Goal: Navigation & Orientation: Find specific page/section

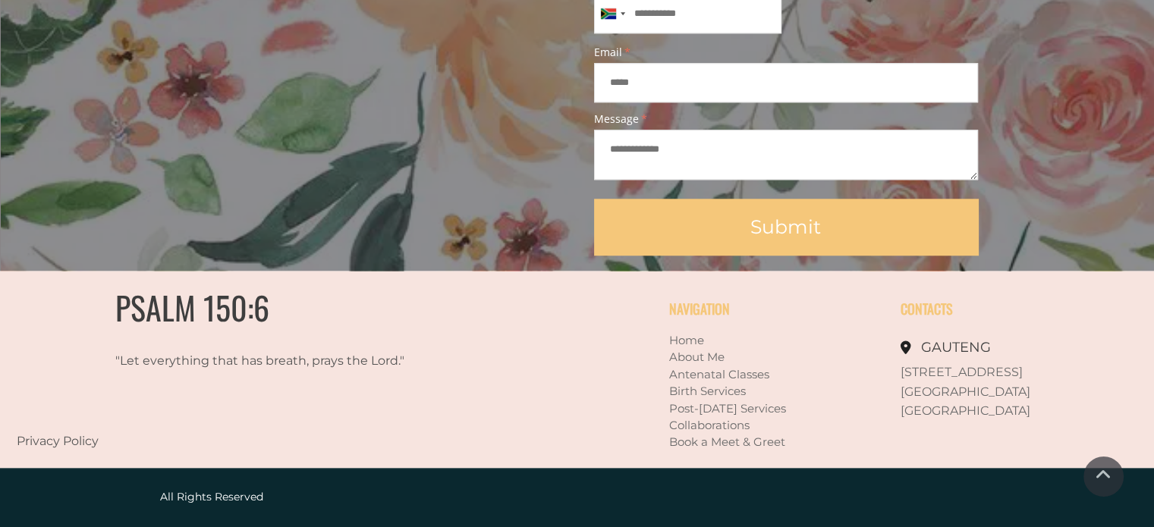
scroll to position [1420, 0]
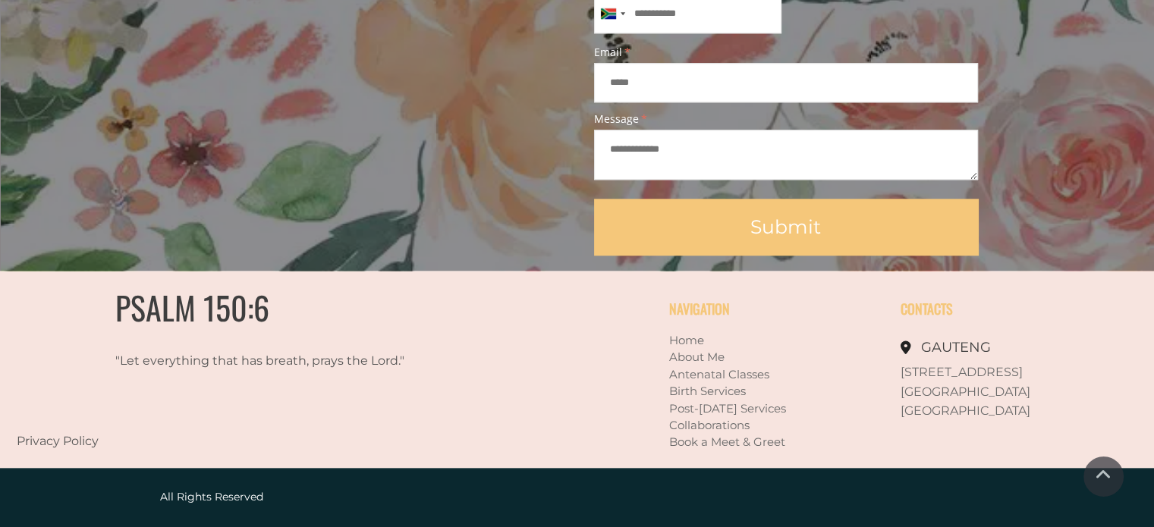
click at [686, 338] on link "Home" at bounding box center [686, 340] width 35 height 14
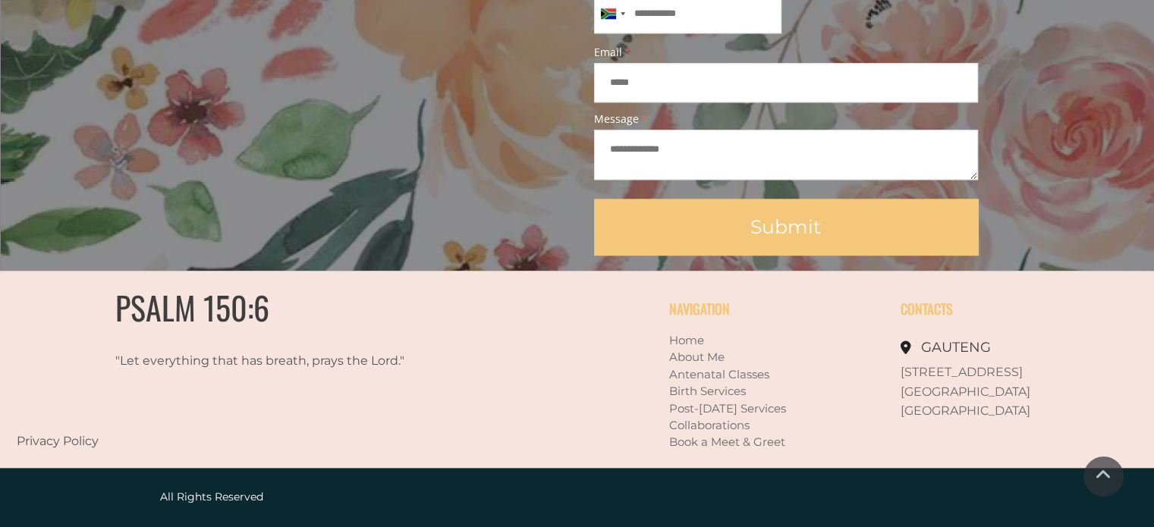
scroll to position [1420, 0]
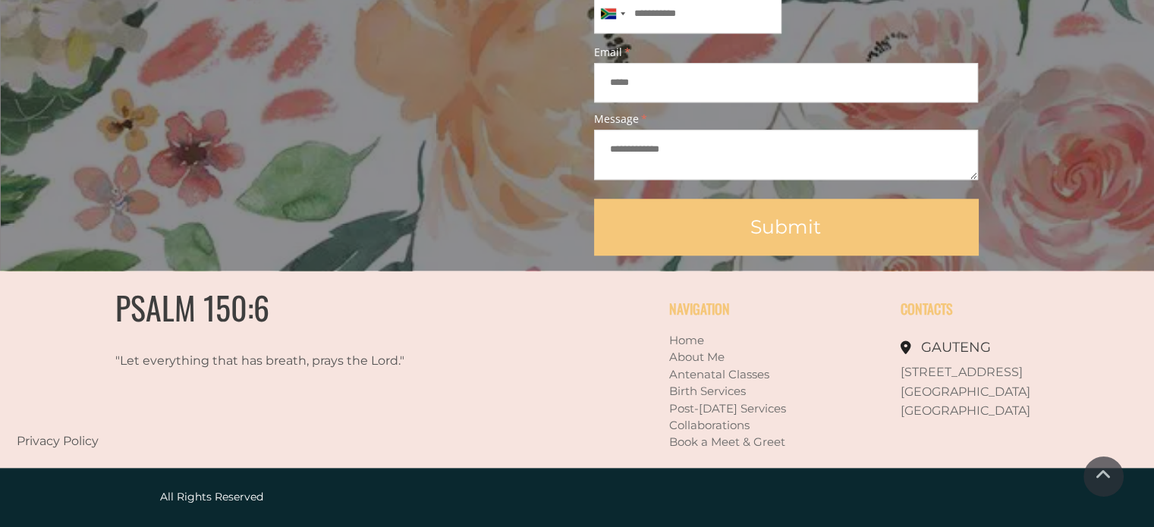
click at [694, 358] on link "About Me" at bounding box center [696, 357] width 55 height 14
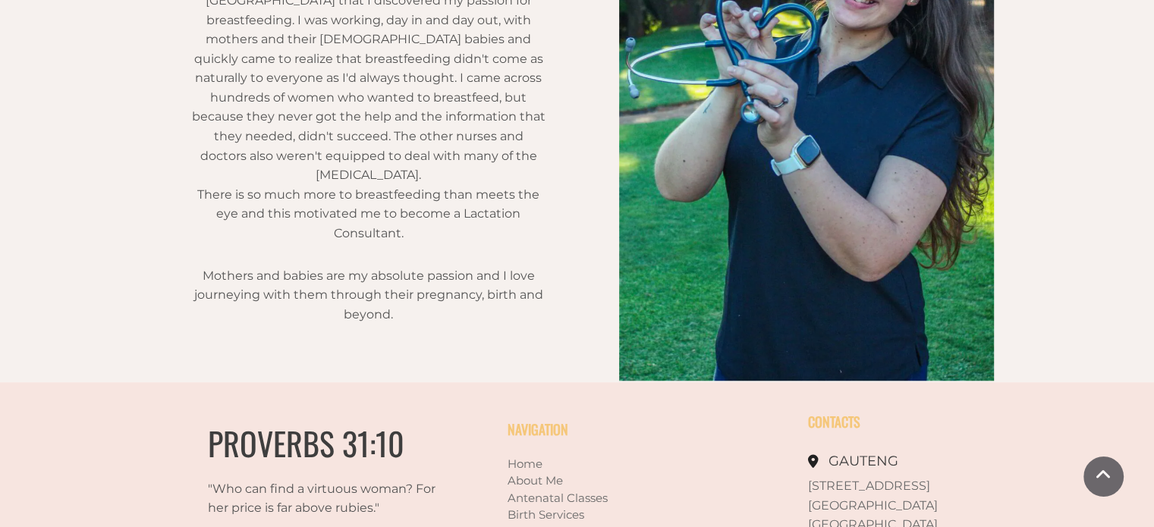
scroll to position [1235, 0]
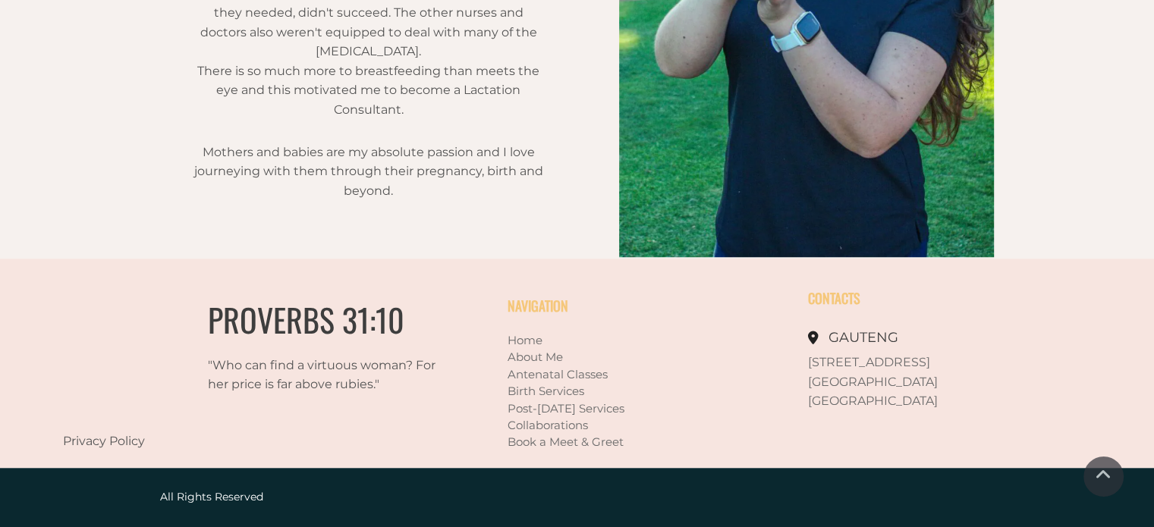
click at [531, 375] on link "Antenatal Classes" at bounding box center [557, 374] width 100 height 14
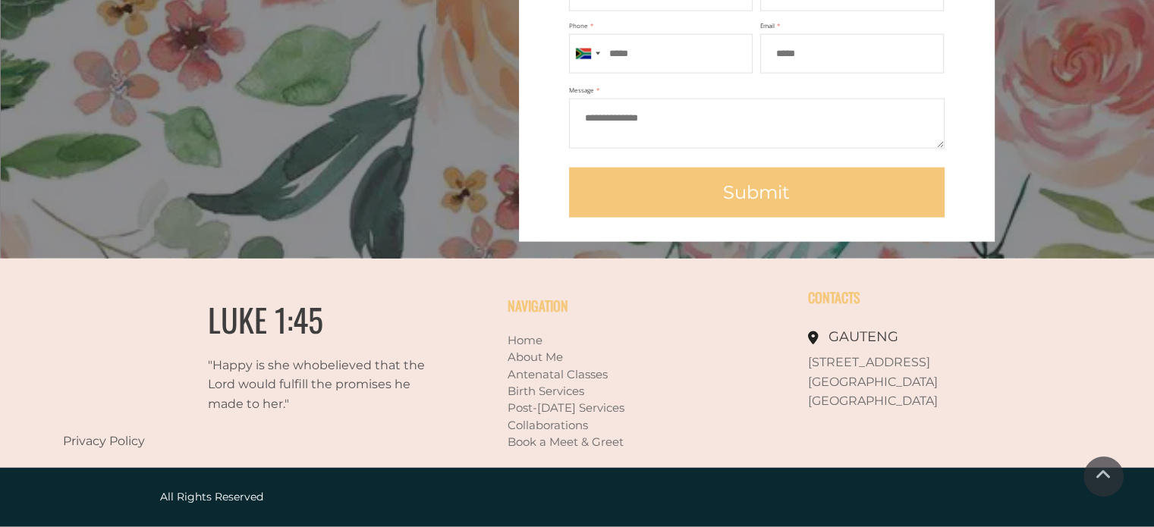
scroll to position [3500, 0]
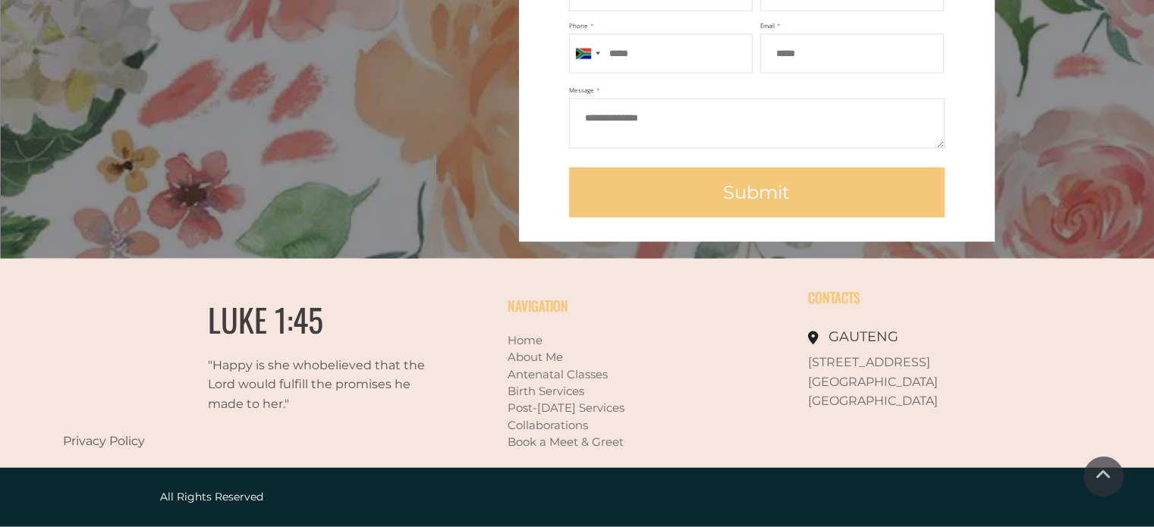
click at [574, 397] on link "Birth Services" at bounding box center [545, 391] width 77 height 14
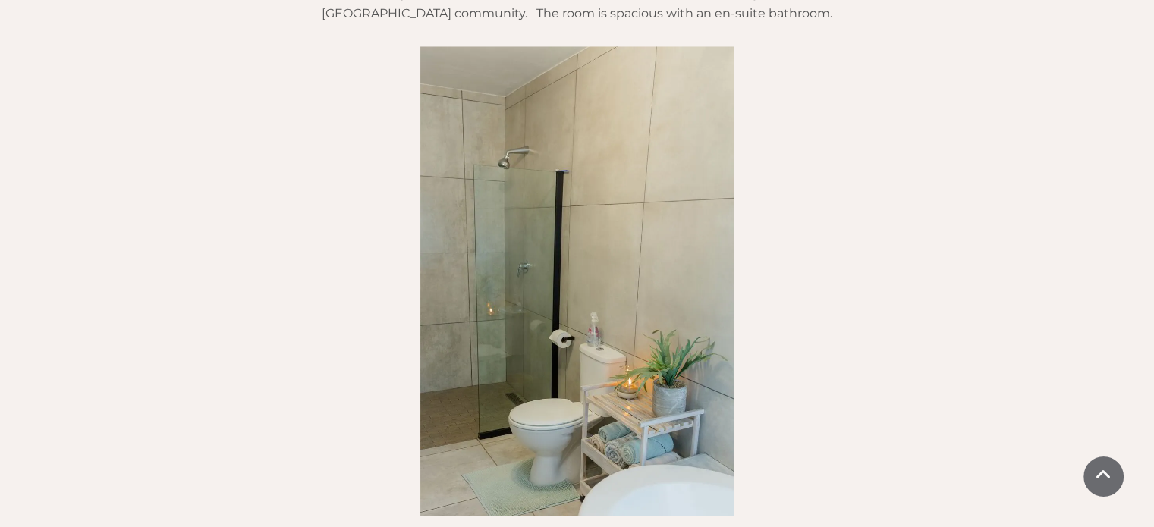
scroll to position [1641, 0]
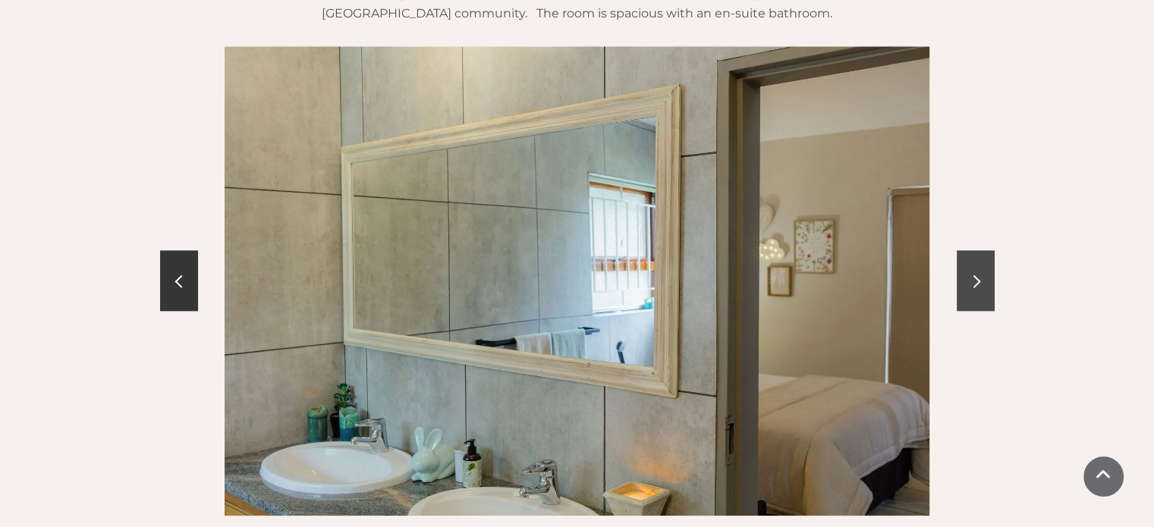
click at [977, 250] on link at bounding box center [975, 280] width 38 height 61
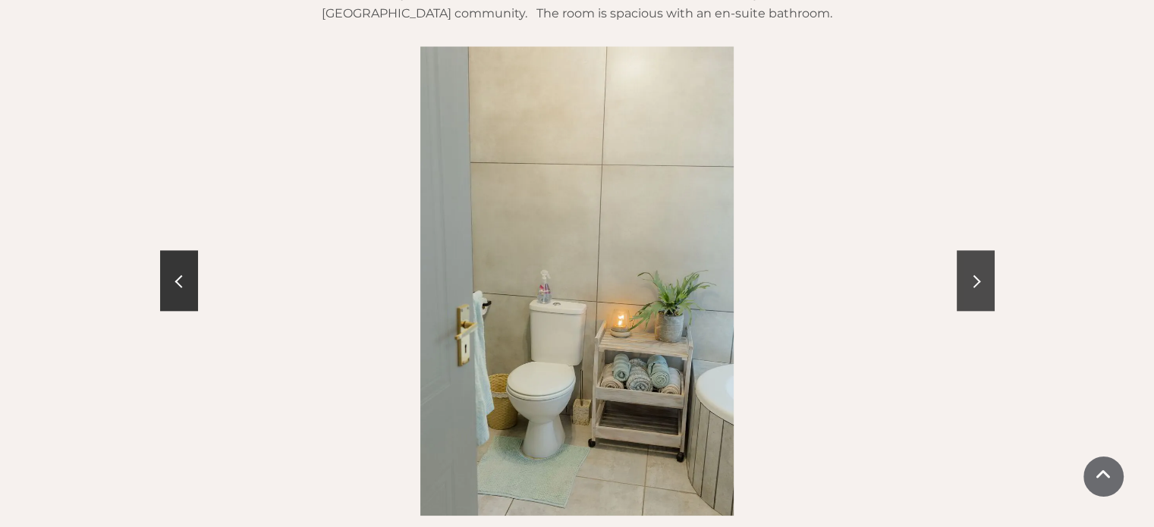
click at [977, 250] on link at bounding box center [975, 280] width 38 height 61
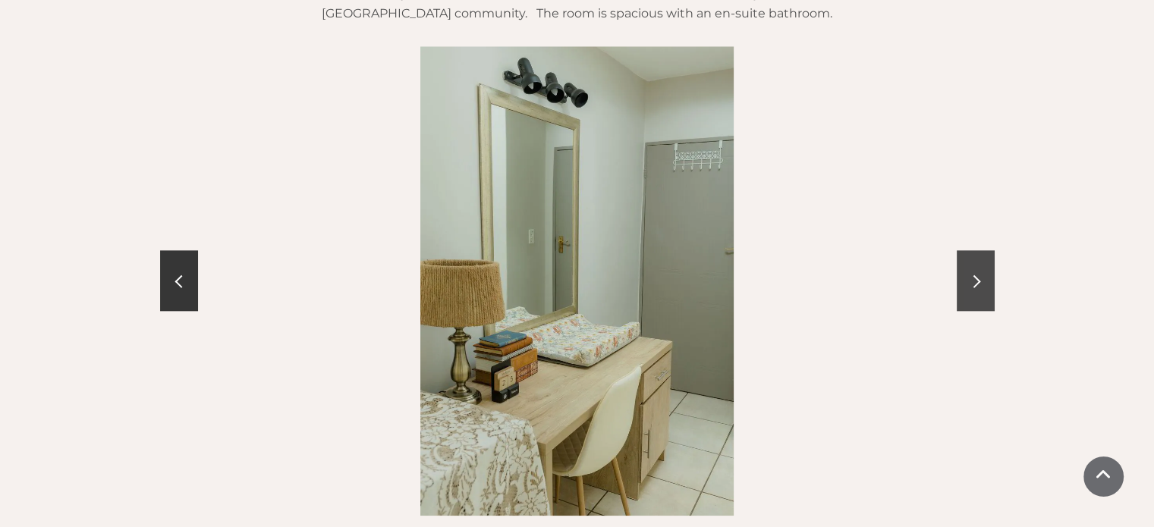
click at [977, 250] on link at bounding box center [975, 280] width 38 height 61
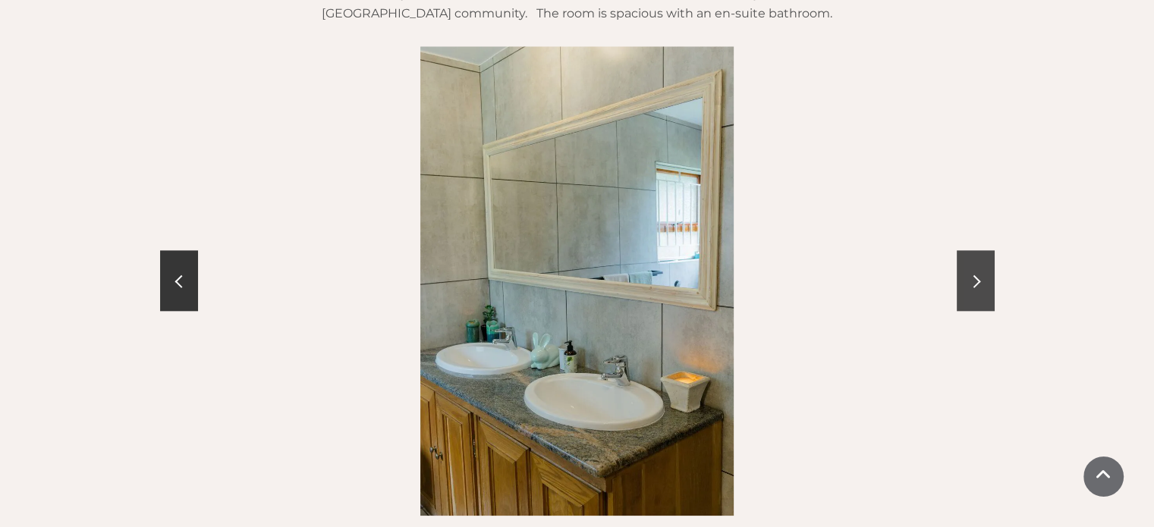
click at [977, 250] on link at bounding box center [975, 280] width 38 height 61
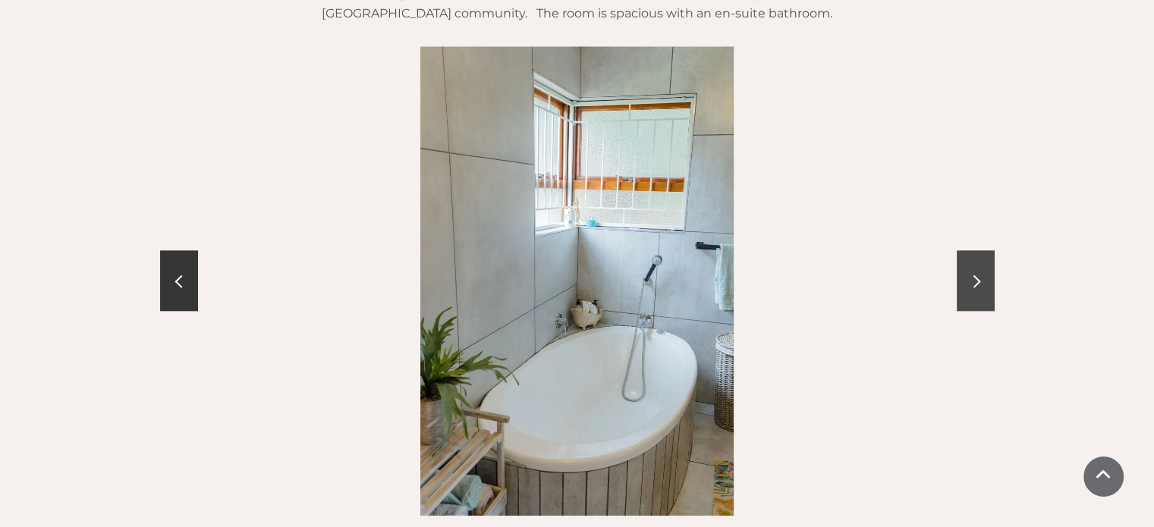
click at [977, 250] on link at bounding box center [975, 280] width 38 height 61
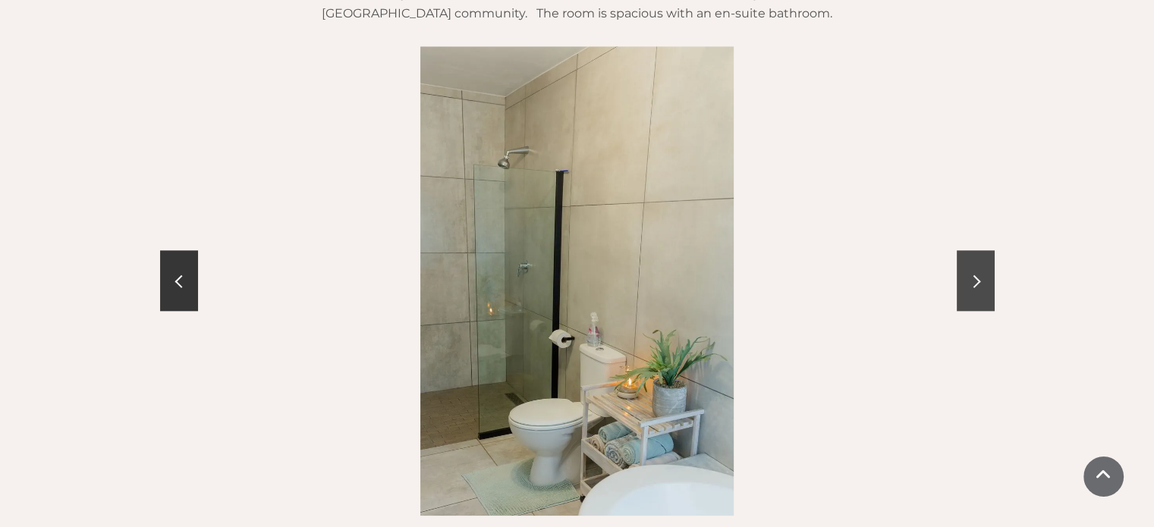
click at [977, 250] on link at bounding box center [975, 280] width 38 height 61
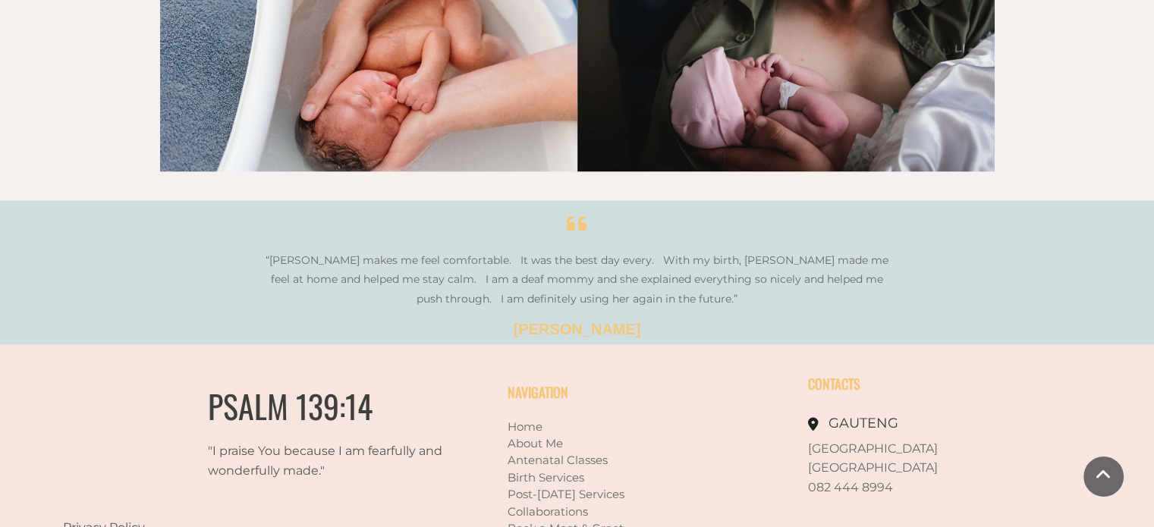
scroll to position [2718, 0]
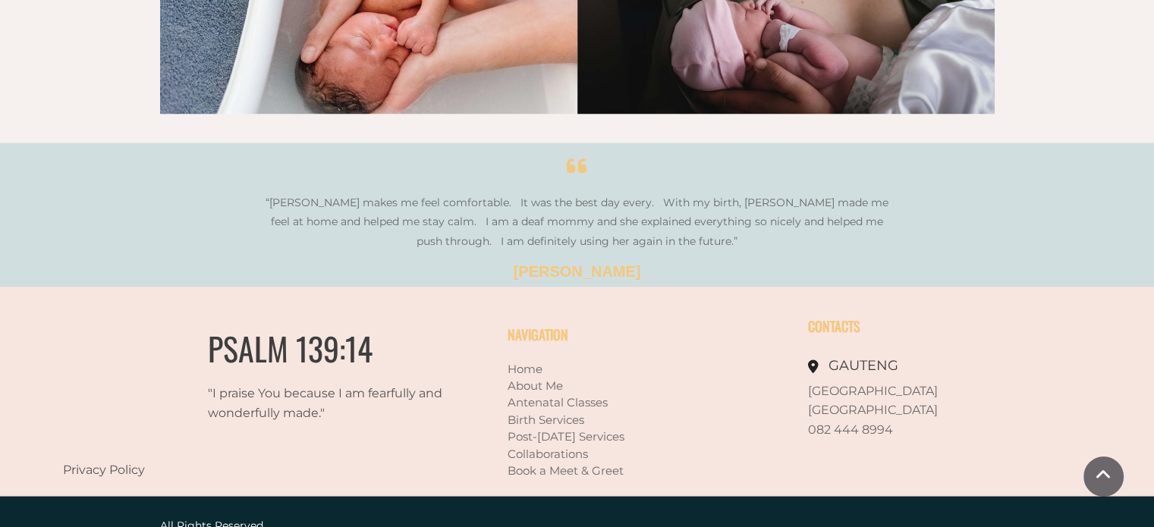
click at [570, 429] on link "Post-[DATE] Services" at bounding box center [565, 436] width 117 height 14
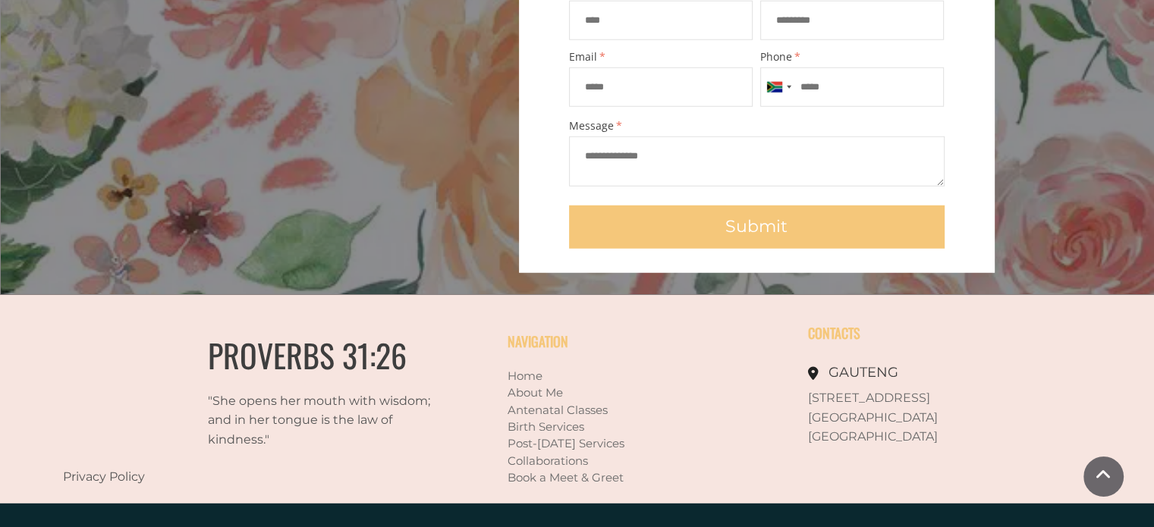
scroll to position [4081, 0]
click at [534, 470] on link "Book a Meet & Greet" at bounding box center [565, 477] width 116 height 14
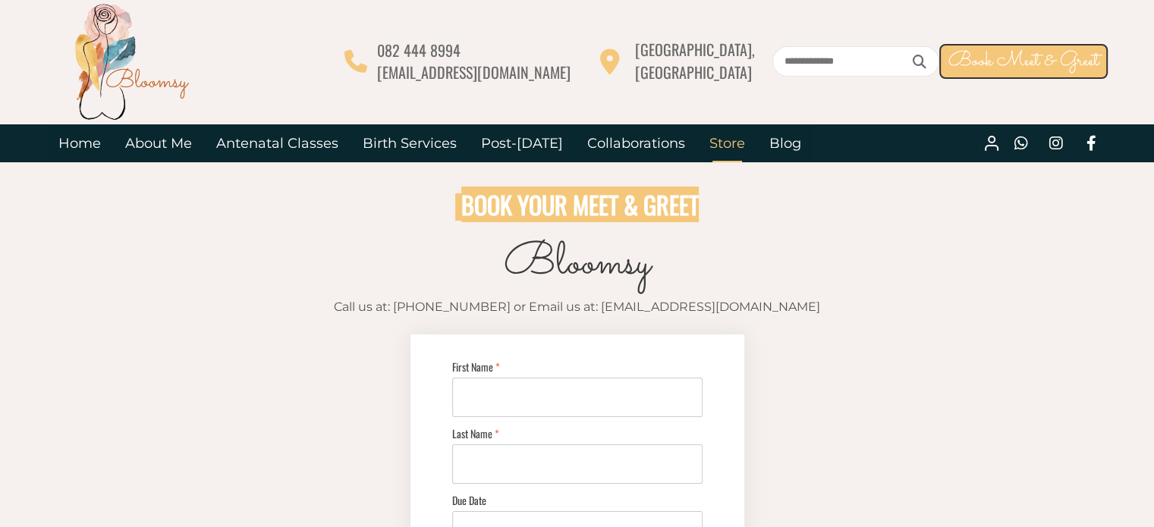
click at [702, 148] on link "Store" at bounding box center [727, 143] width 60 height 38
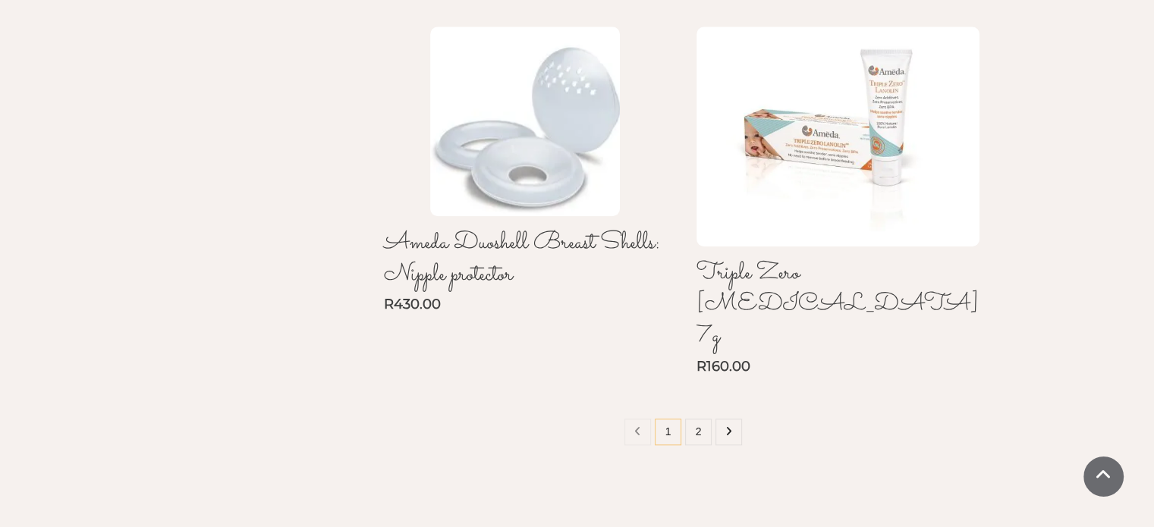
scroll to position [1368, 0]
click at [692, 418] on link "2" at bounding box center [698, 431] width 27 height 27
